Goal: Task Accomplishment & Management: Manage account settings

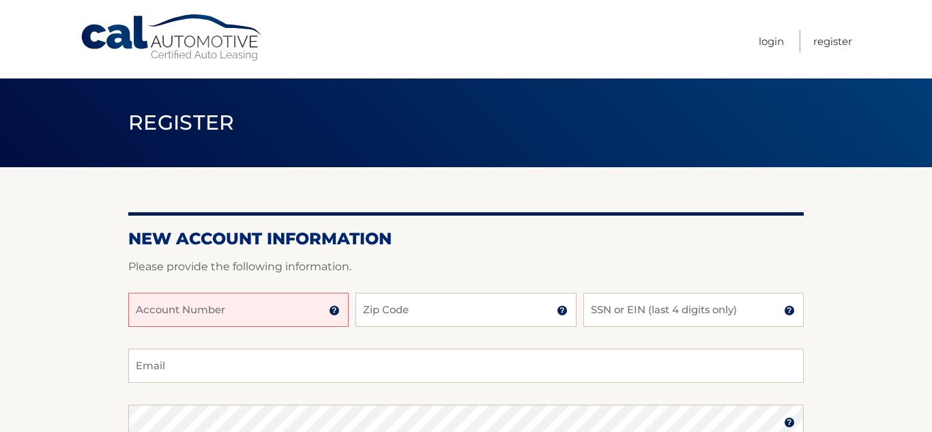
click at [220, 305] on input "Account Number" at bounding box center [238, 310] width 220 height 34
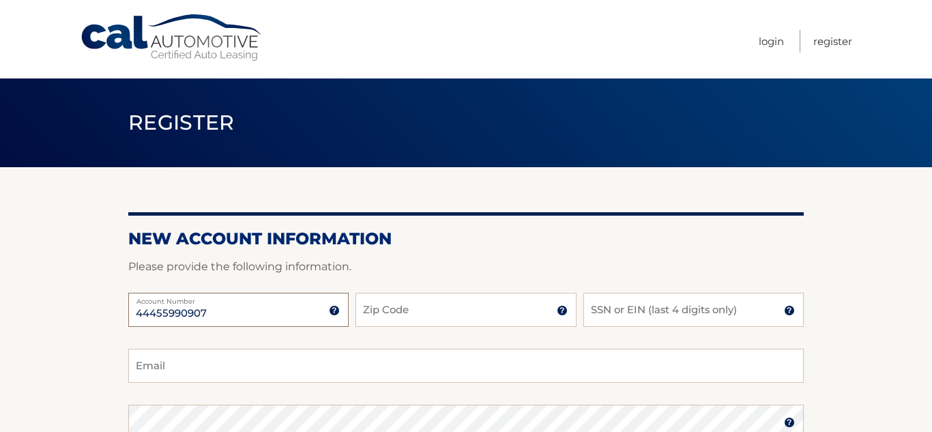
type input "44455990907"
click at [421, 317] on input "Zip Code" at bounding box center [465, 310] width 220 height 34
type input "07073"
click at [657, 308] on input "SSN or EIN (last 4 digits only)" at bounding box center [693, 310] width 220 height 34
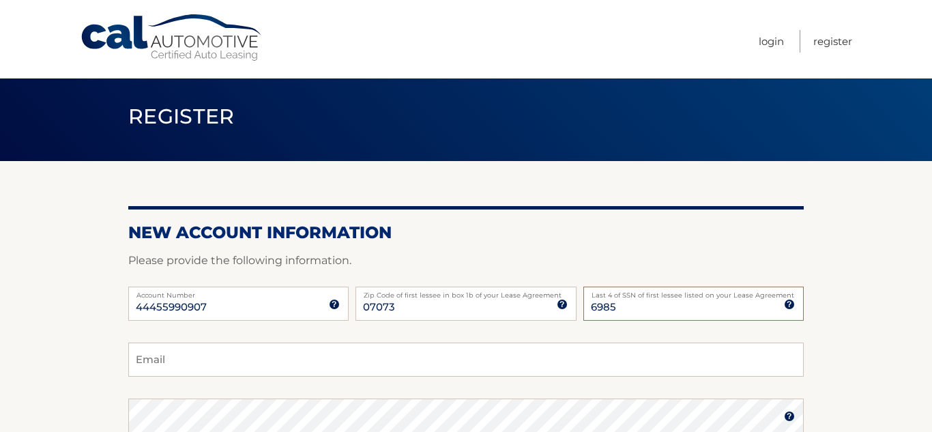
scroll to position [14, 0]
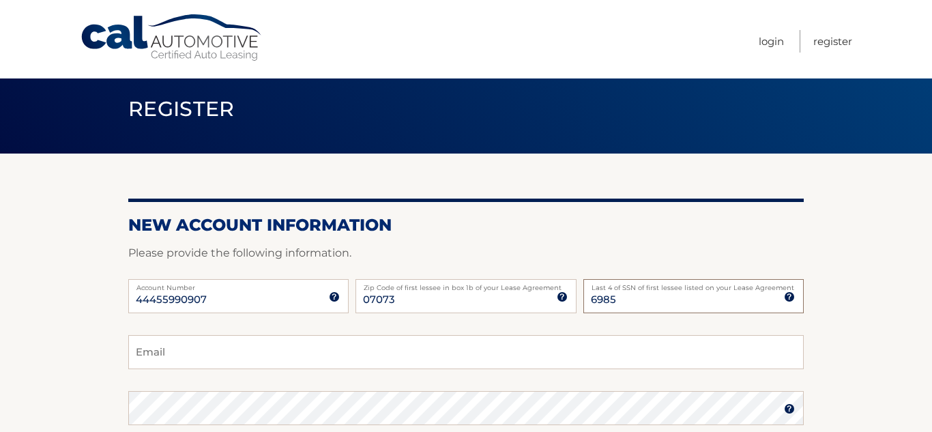
type input "6985"
click at [196, 358] on input "Email" at bounding box center [465, 352] width 675 height 34
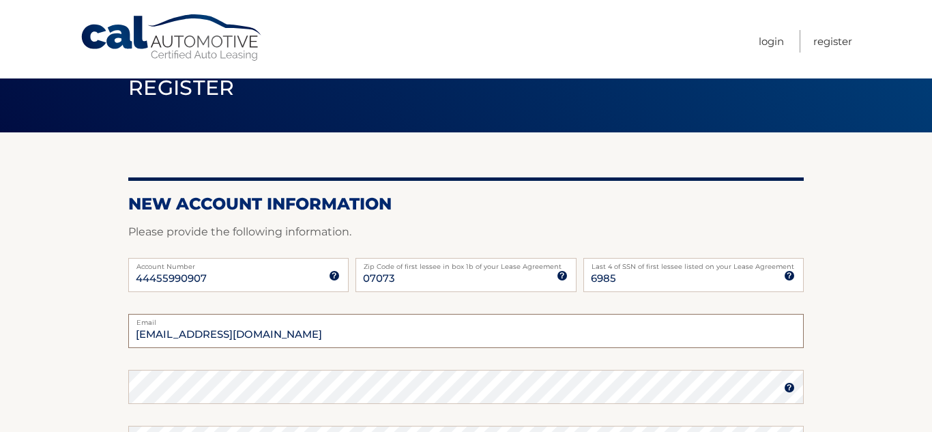
scroll to position [69, 0]
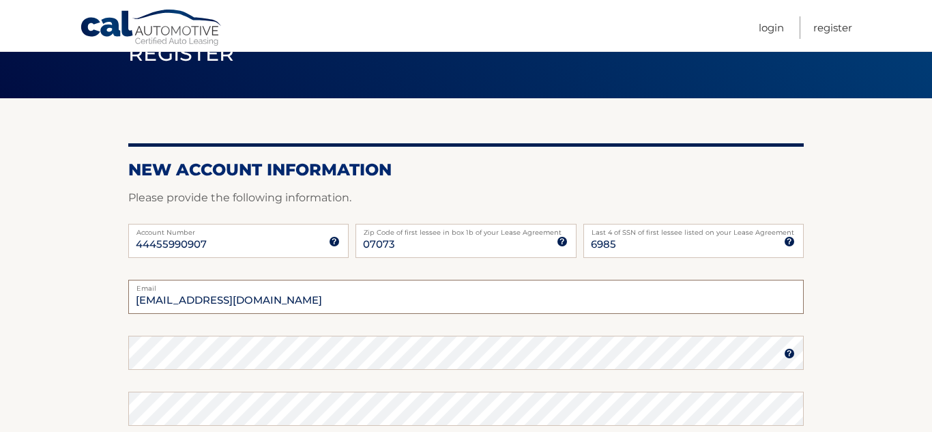
type input "deanab817@gmail.com"
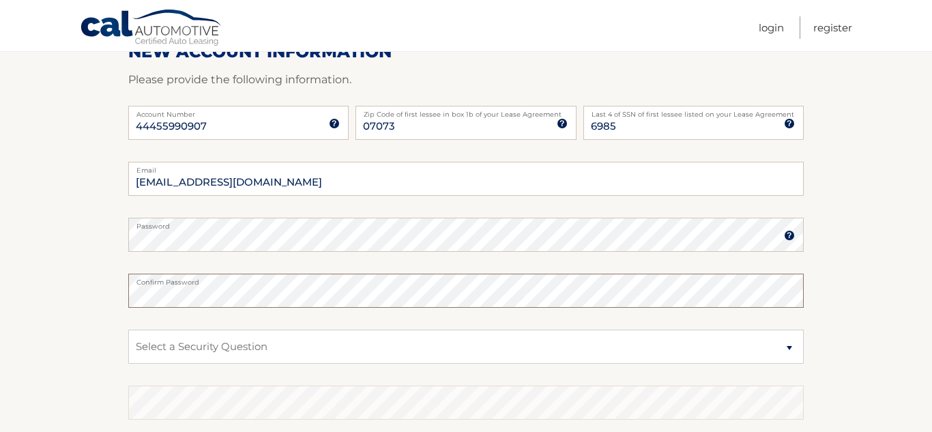
scroll to position [190, 0]
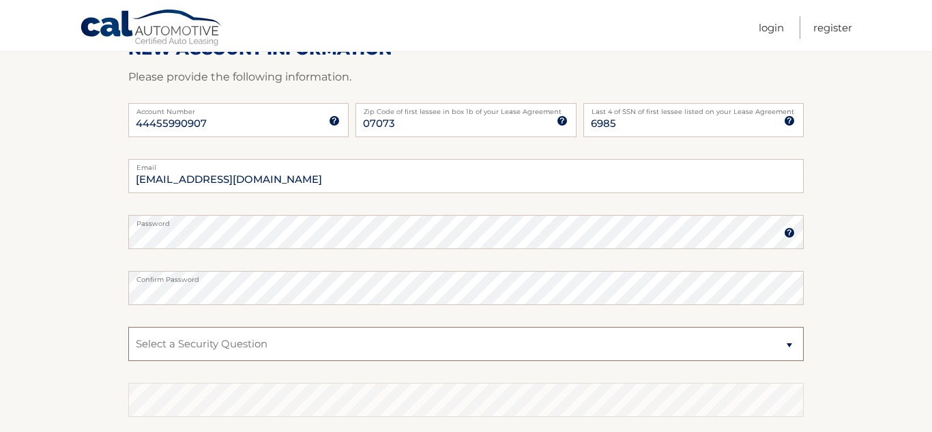
click at [246, 345] on select "Select a Security Question What was the name of your elementary school? What is…" at bounding box center [465, 344] width 675 height 34
select select "1"
click at [128, 327] on select "Select a Security Question What was the name of your elementary school? What is…" at bounding box center [465, 344] width 675 height 34
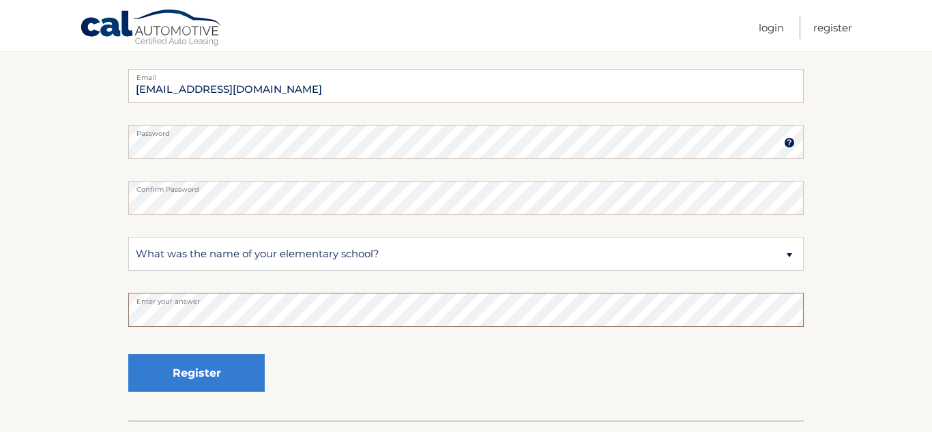
scroll to position [282, 0]
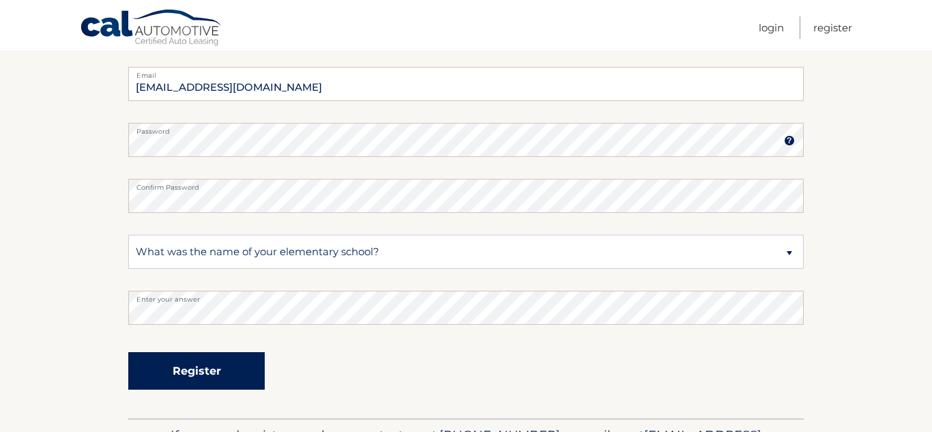
click at [179, 370] on button "Register" at bounding box center [196, 371] width 136 height 38
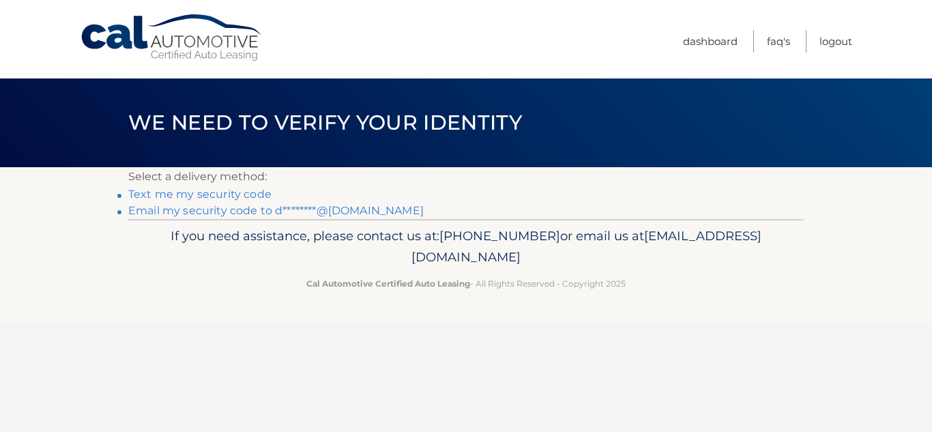
click at [246, 194] on link "Text me my security code" at bounding box center [199, 194] width 143 height 13
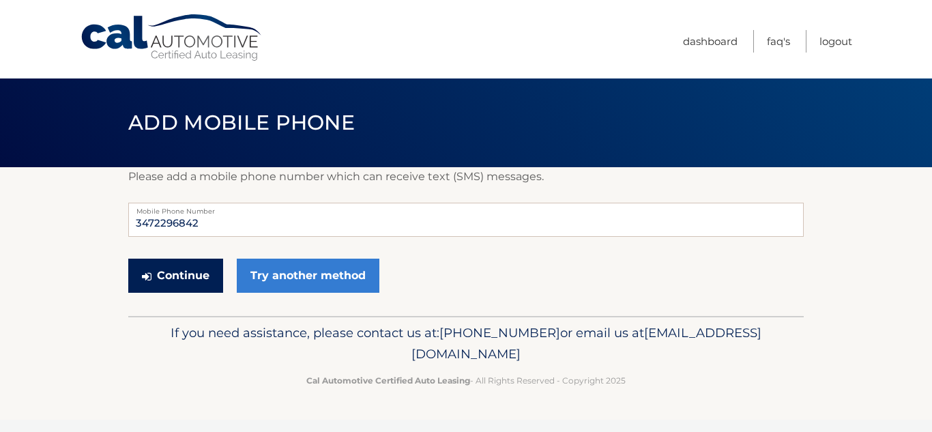
click at [192, 273] on button "Continue" at bounding box center [175, 275] width 95 height 34
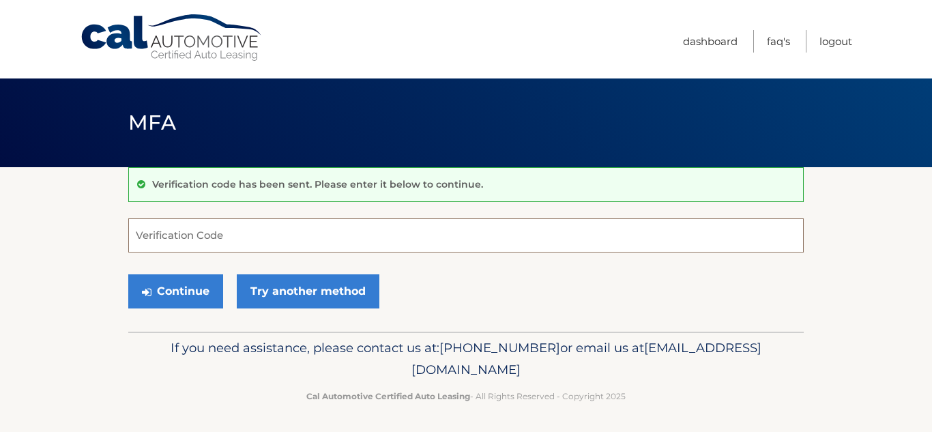
click at [238, 237] on input "Verification Code" at bounding box center [465, 235] width 675 height 34
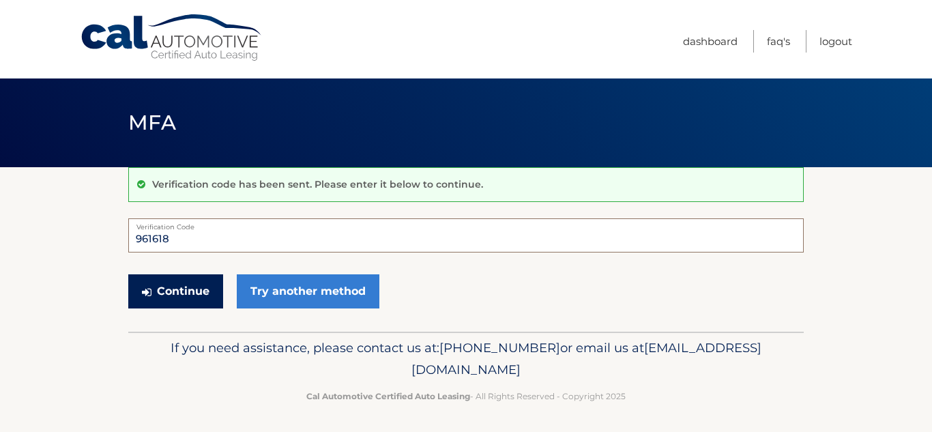
type input "961618"
click at [167, 295] on button "Continue" at bounding box center [175, 291] width 95 height 34
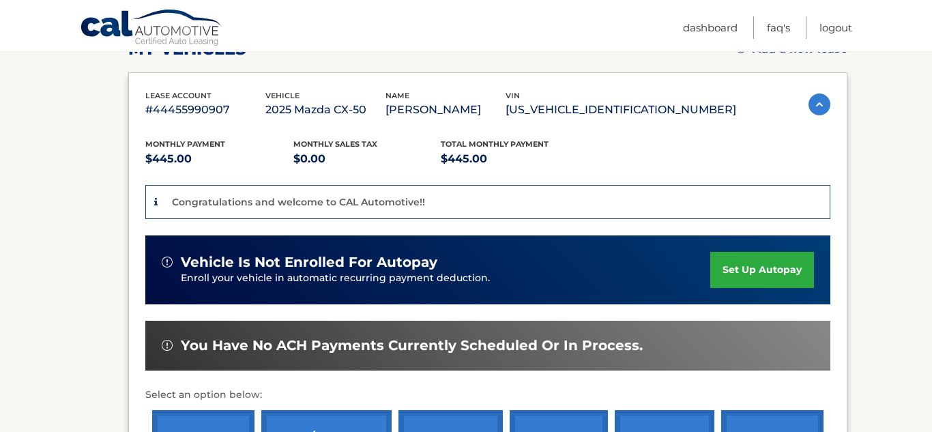
scroll to position [220, 0]
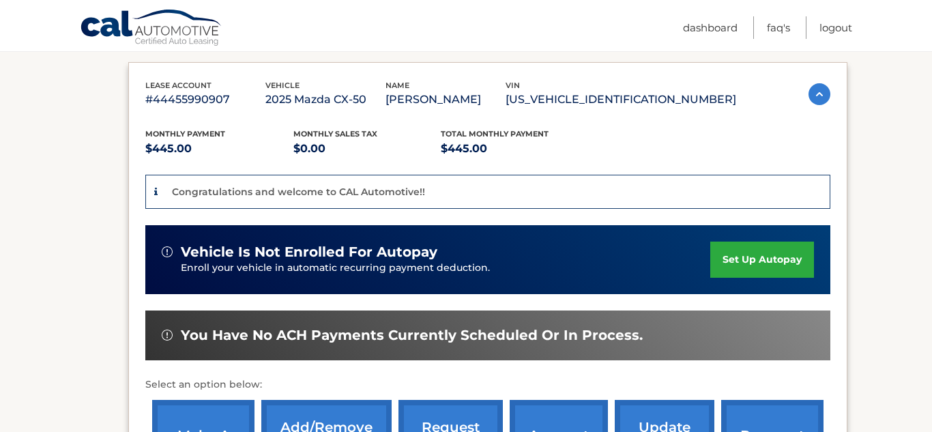
click at [751, 261] on link "set up autopay" at bounding box center [762, 259] width 104 height 36
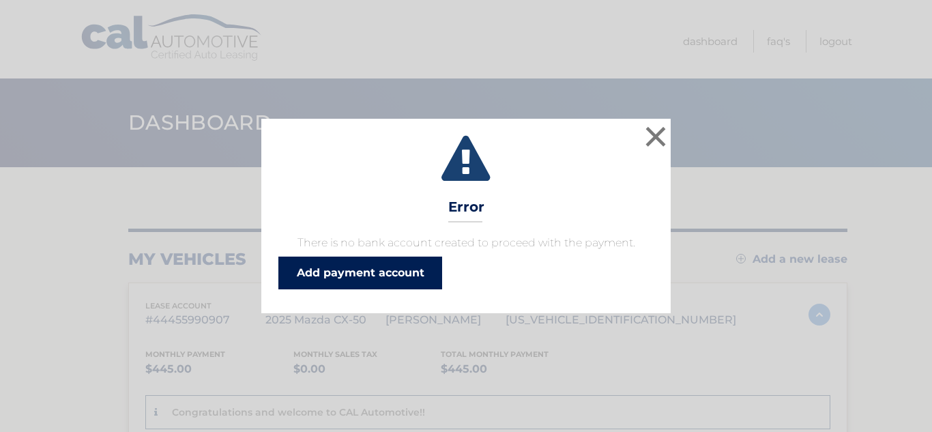
click at [358, 269] on link "Add payment account" at bounding box center [360, 272] width 164 height 33
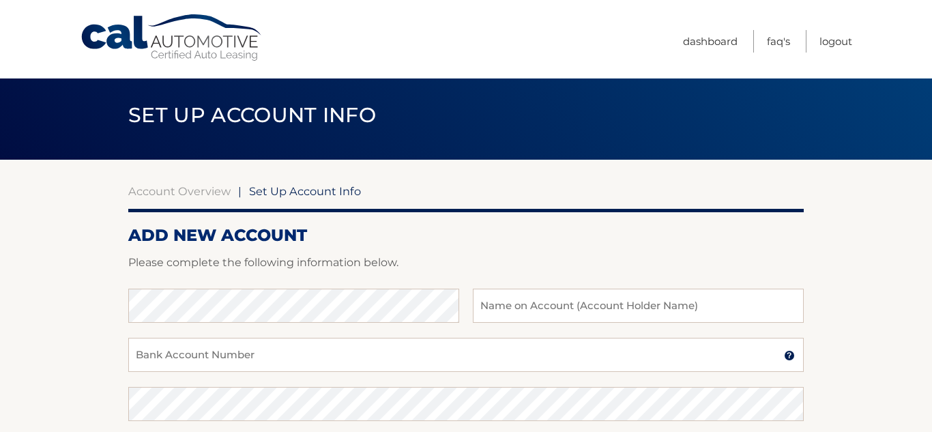
scroll to position [14, 0]
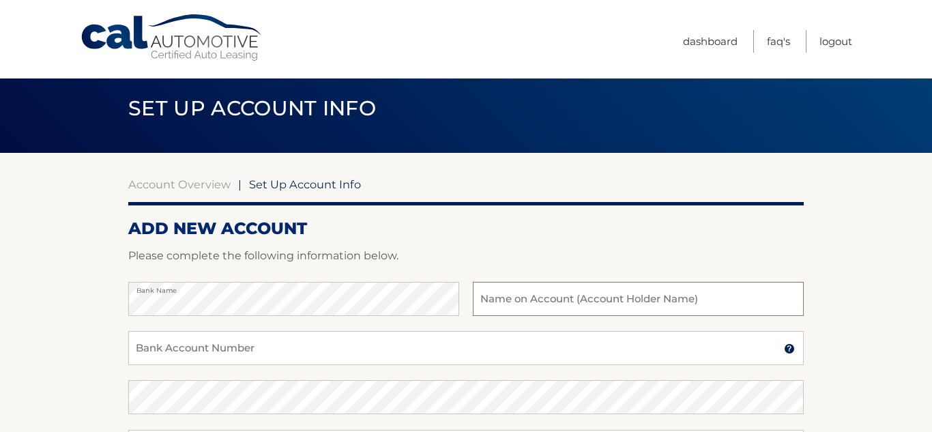
click at [522, 303] on input "text" at bounding box center [638, 299] width 331 height 34
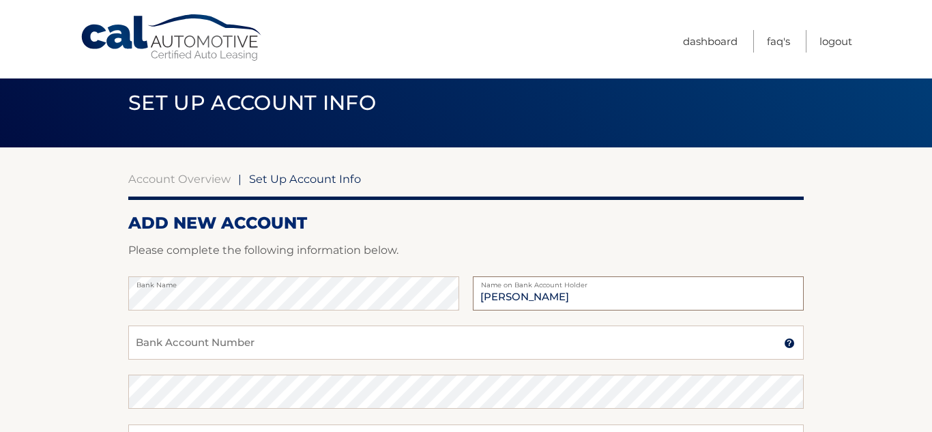
scroll to position [21, 0]
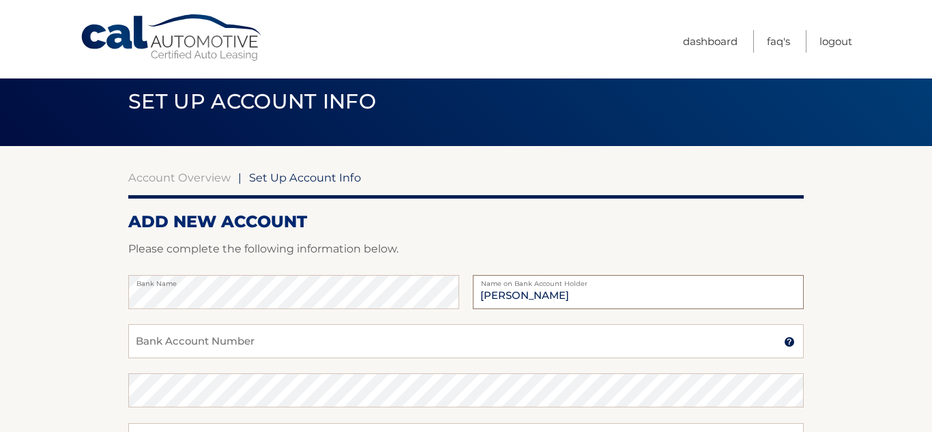
type input "deana m berrios"
click at [192, 344] on input "Bank Account Number" at bounding box center [465, 341] width 675 height 34
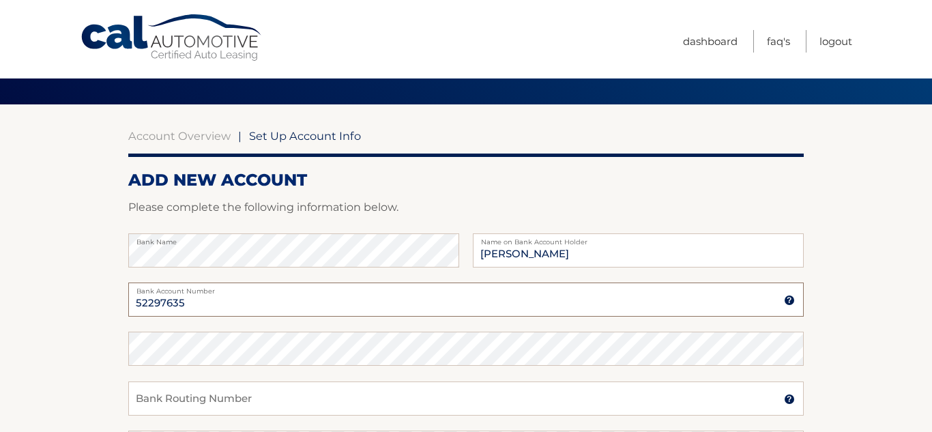
scroll to position [73, 0]
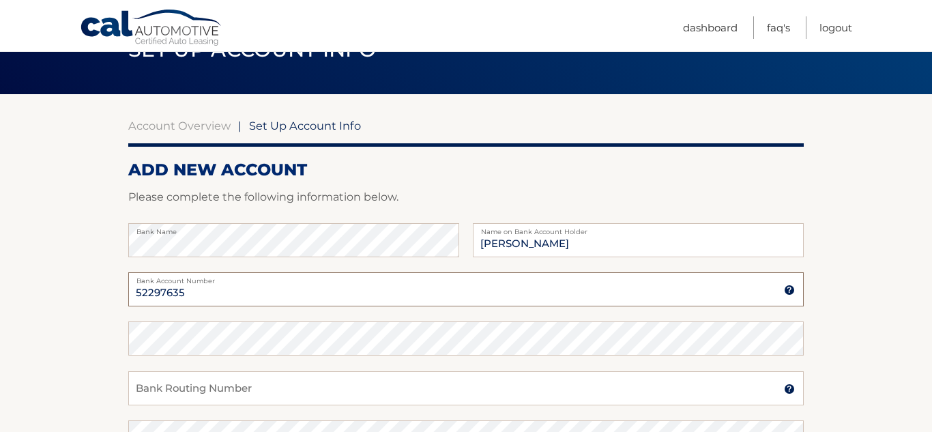
type input "52297635"
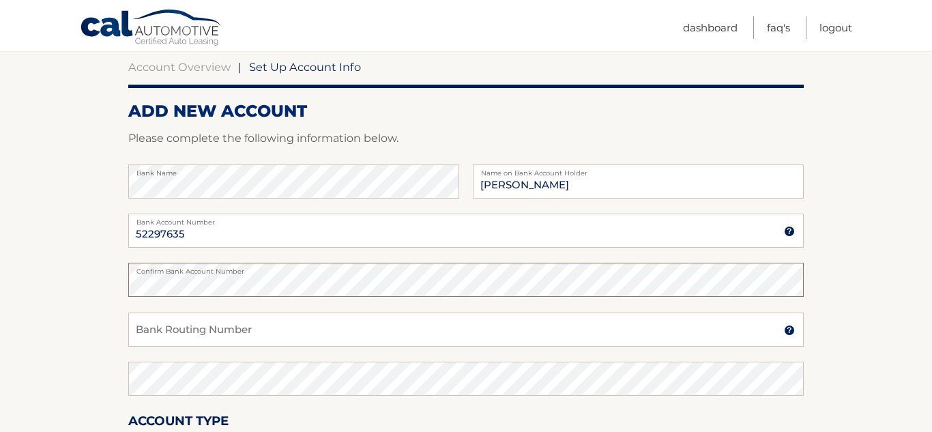
scroll to position [146, 0]
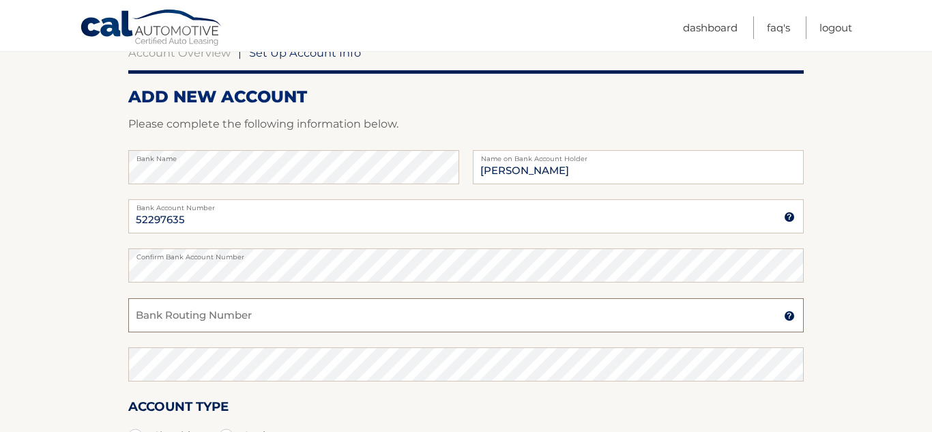
click at [221, 312] on input "Bank Routing Number" at bounding box center [465, 315] width 675 height 34
type input "021000089"
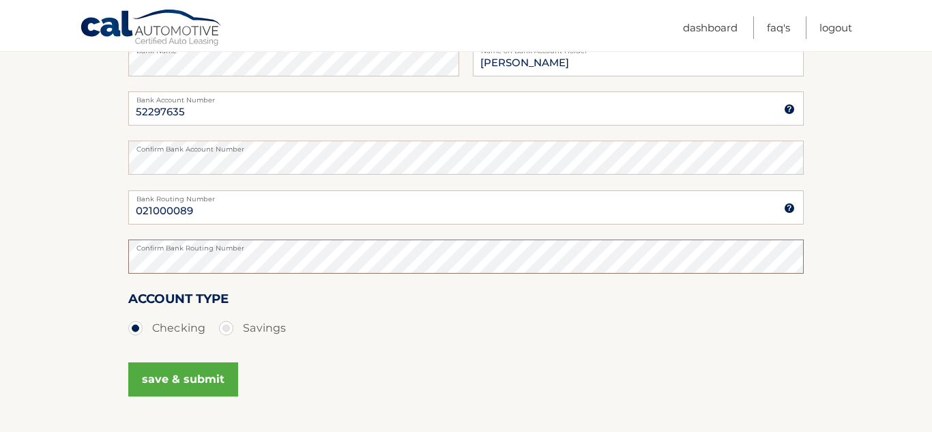
scroll to position [273, 0]
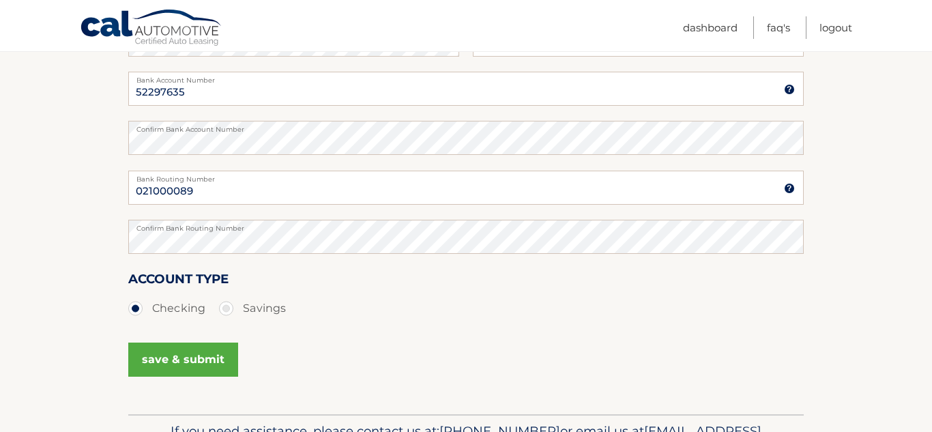
click at [188, 363] on button "save & submit" at bounding box center [183, 359] width 110 height 34
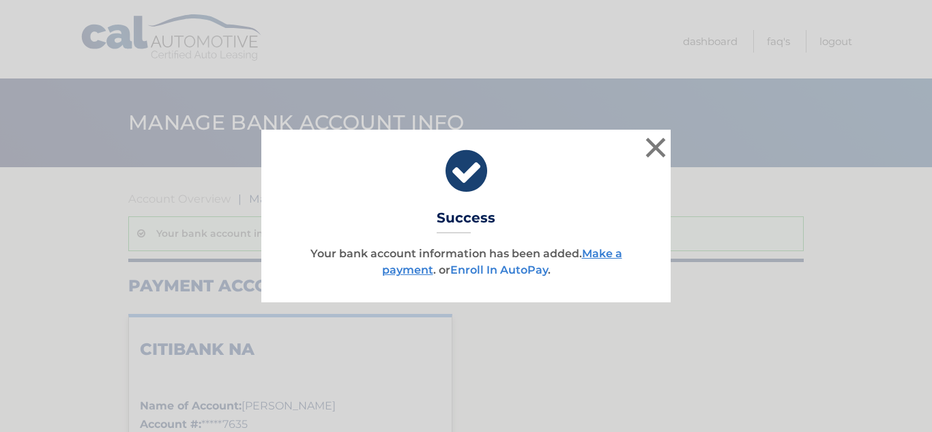
click at [498, 272] on link "Enroll In AutoPay" at bounding box center [499, 269] width 98 height 13
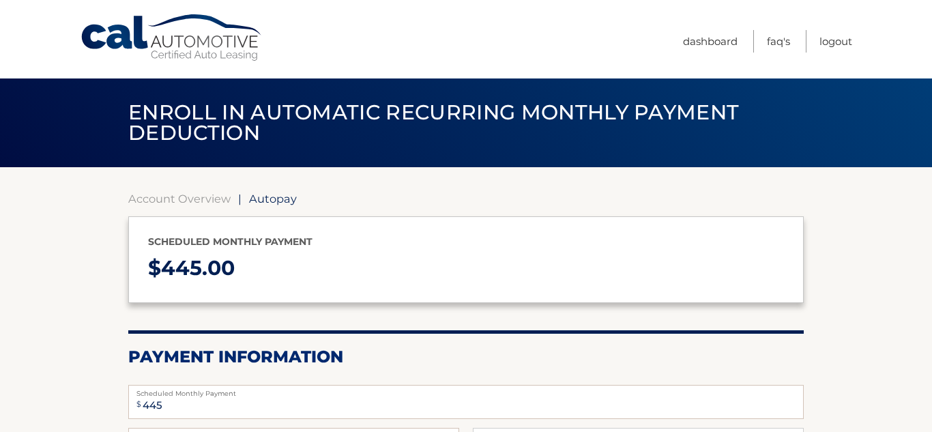
select select "ZDlkYzJkNGUtOGZhYy00NjQxLTk2YmYtNDQ2ODg4NzVkN2Qx"
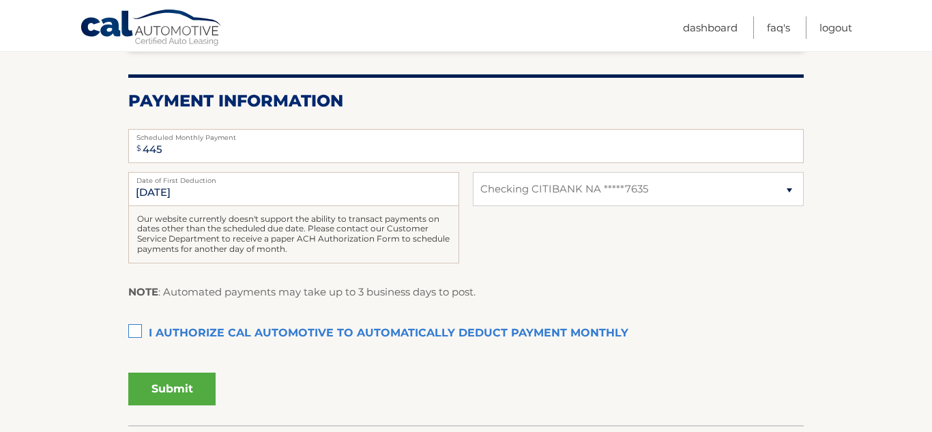
scroll to position [256, 0]
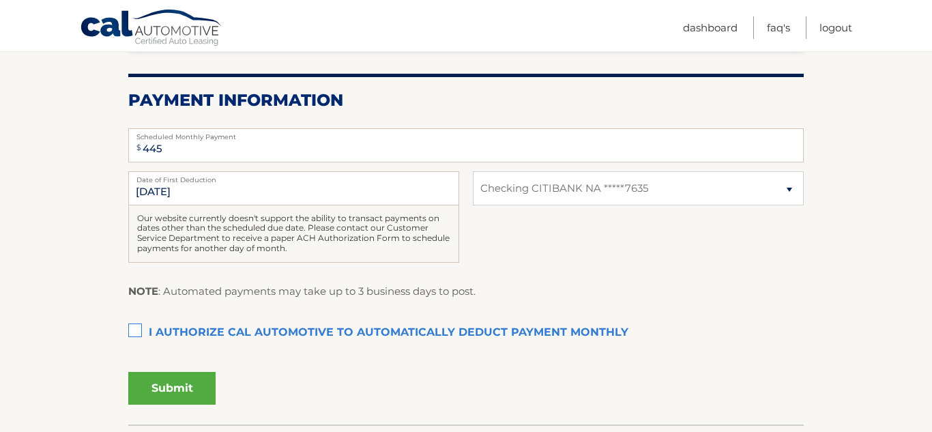
click at [131, 329] on label "I authorize cal automotive to automatically deduct payment monthly This checkbo…" at bounding box center [465, 332] width 675 height 27
click at [0, 0] on input "I authorize cal automotive to automatically deduct payment monthly This checkbo…" at bounding box center [0, 0] width 0 height 0
click at [172, 390] on button "Submit" at bounding box center [171, 388] width 87 height 33
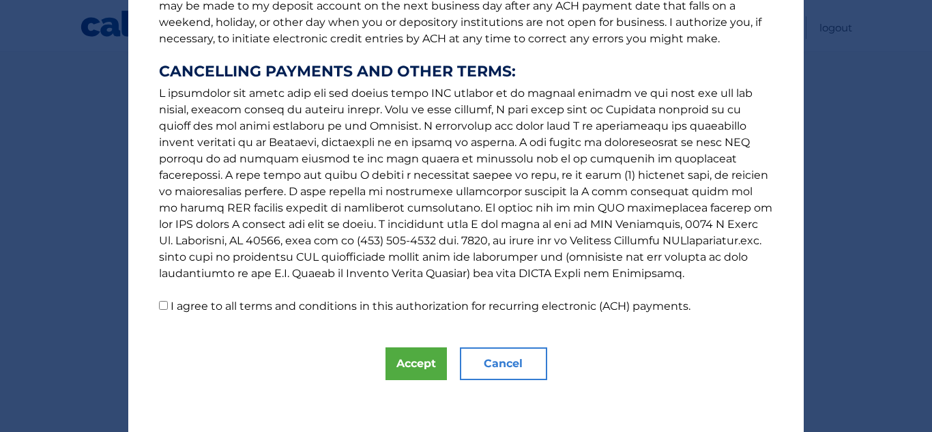
scroll to position [229, 0]
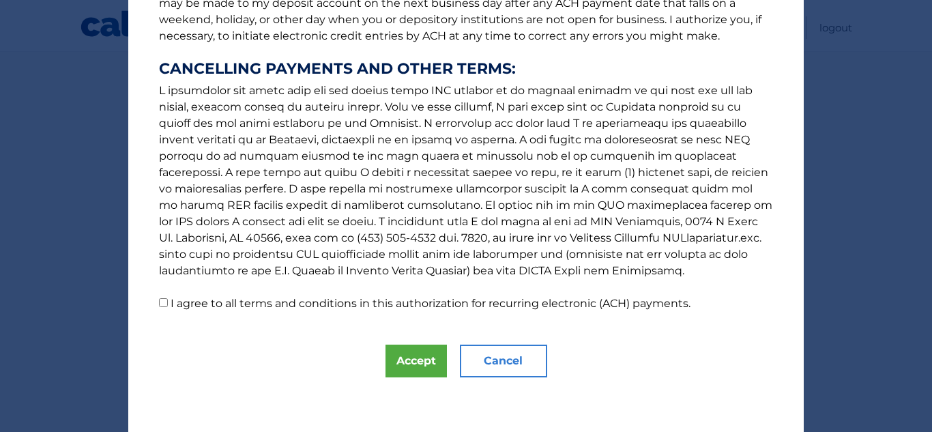
click at [166, 301] on input "I agree to all terms and conditions in this authorization for recurring electro…" at bounding box center [163, 302] width 9 height 9
checkbox input "true"
click at [408, 357] on button "Accept" at bounding box center [415, 360] width 61 height 33
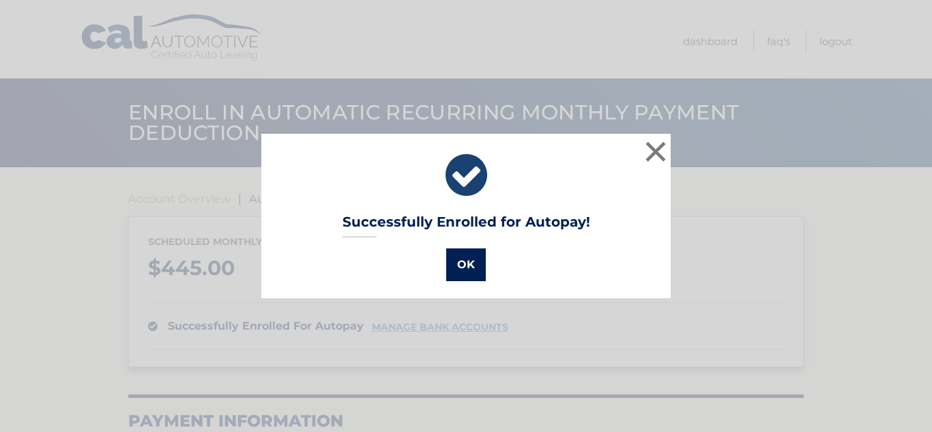
click at [462, 265] on button "OK" at bounding box center [466, 264] width 40 height 33
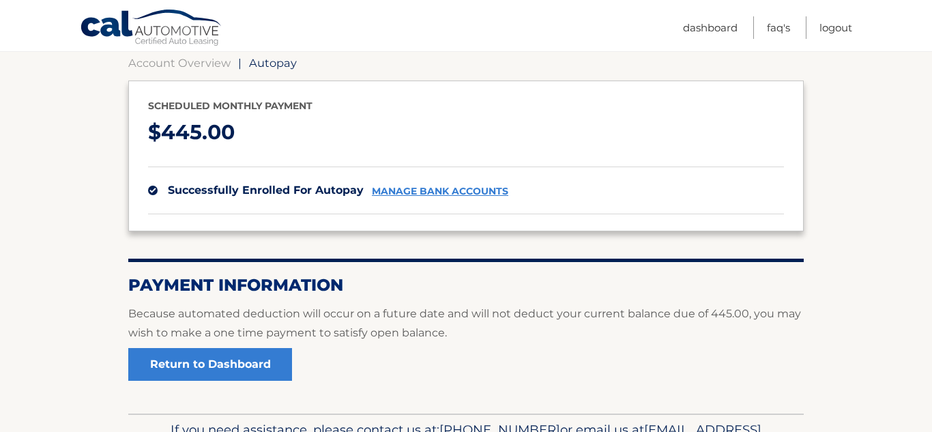
scroll to position [220, 0]
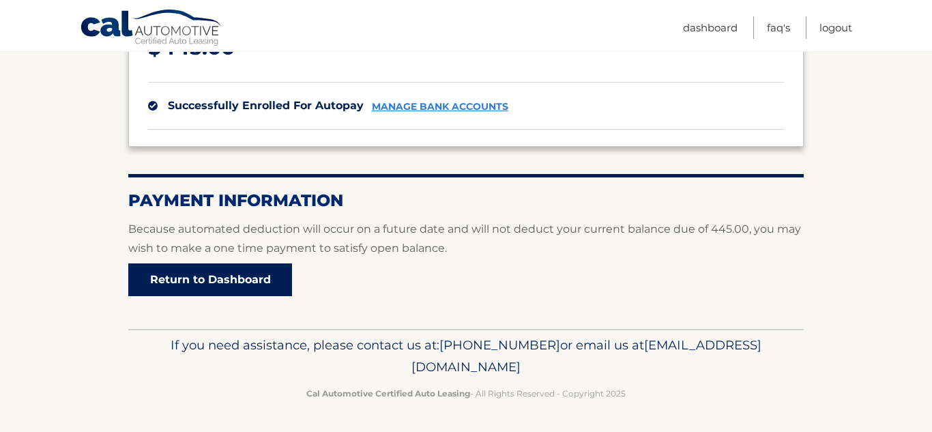
drag, startPoint x: 199, startPoint y: 281, endPoint x: 218, endPoint y: 280, distance: 19.1
click at [200, 281] on link "Return to Dashboard" at bounding box center [210, 279] width 164 height 33
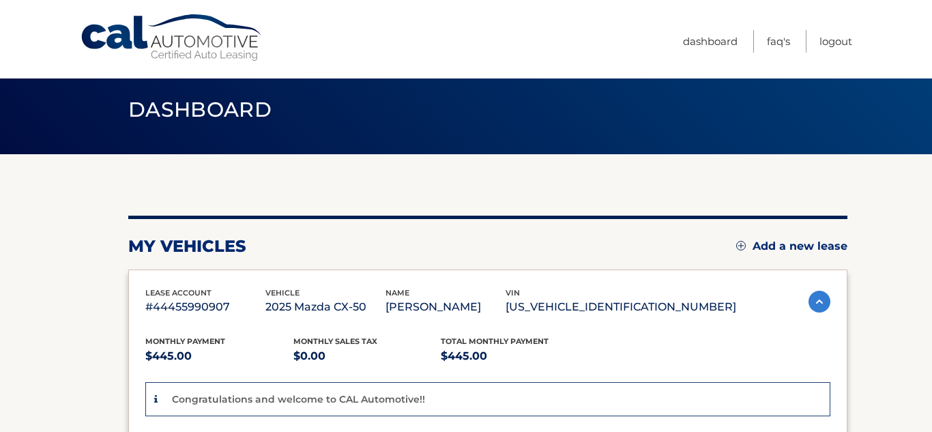
scroll to position [14, 0]
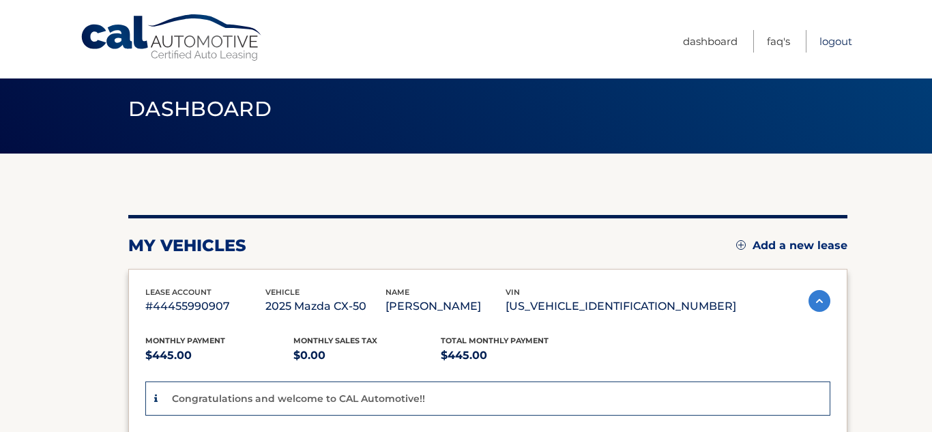
click at [829, 44] on link "Logout" at bounding box center [835, 41] width 33 height 23
